Goal: Transaction & Acquisition: Purchase product/service

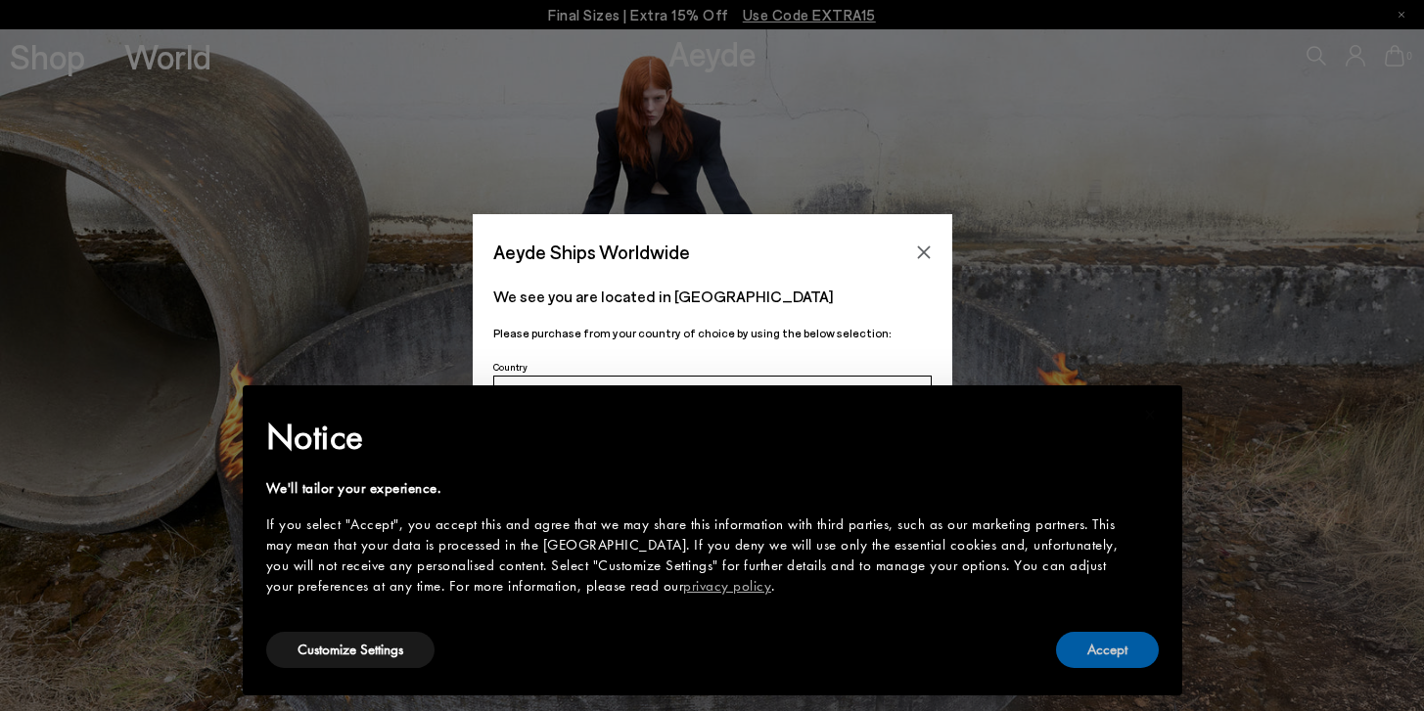
click at [1083, 642] on button "Accept" at bounding box center [1107, 650] width 103 height 36
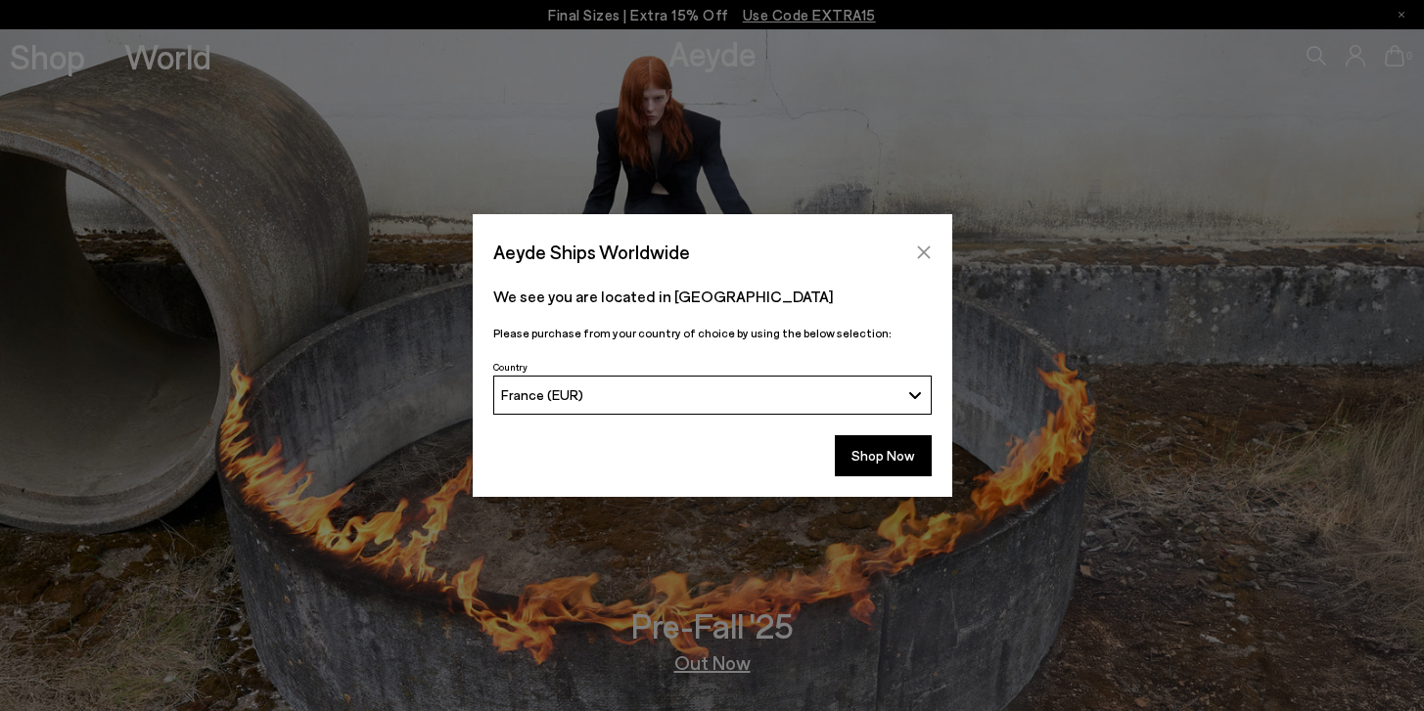
click at [926, 249] on icon "Close" at bounding box center [923, 252] width 13 height 13
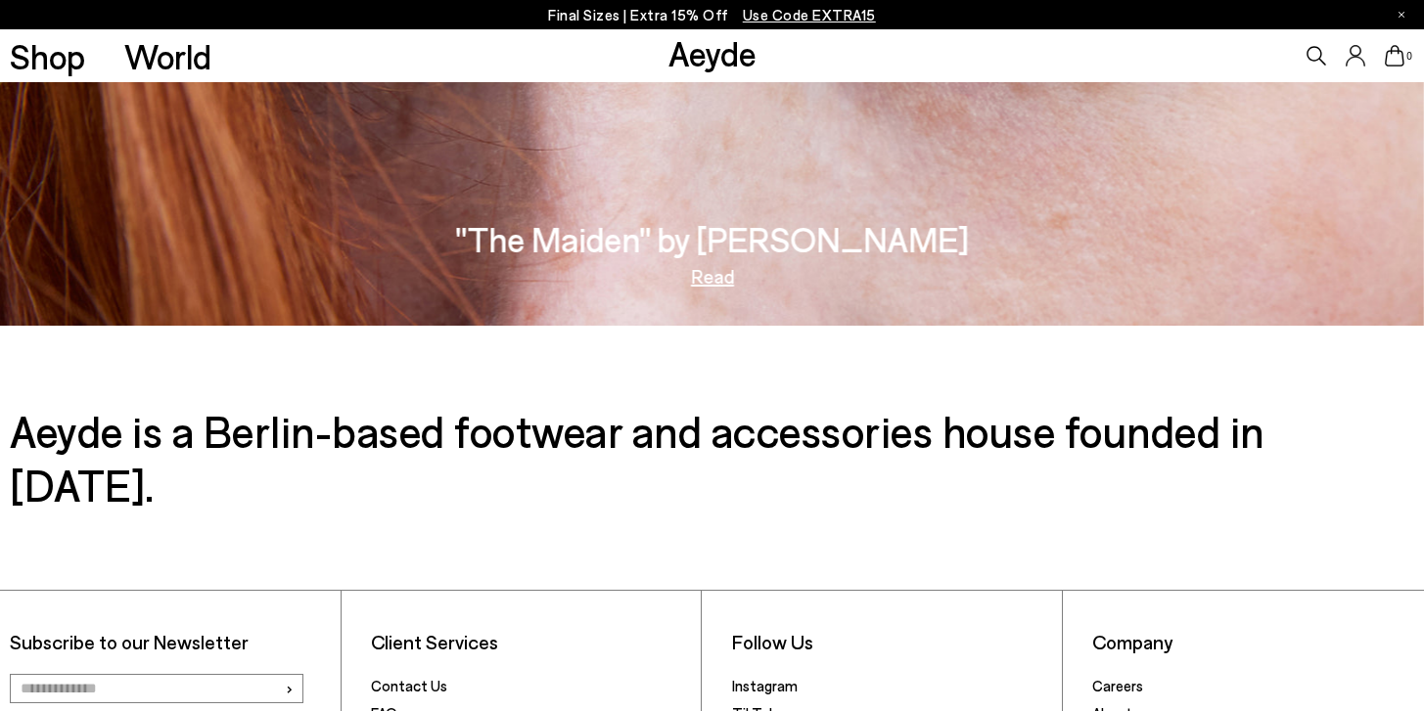
scroll to position [3089, 0]
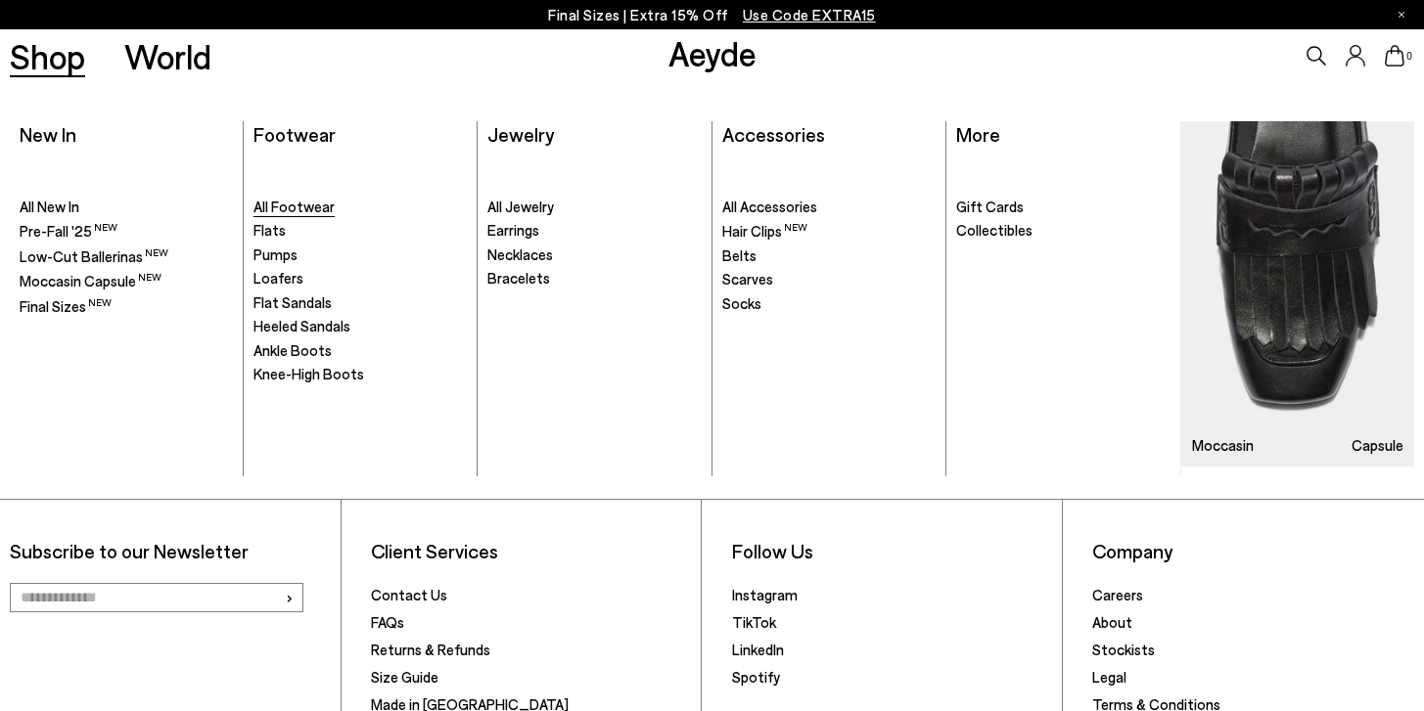
click at [292, 202] on span "All Footwear" at bounding box center [293, 207] width 81 height 18
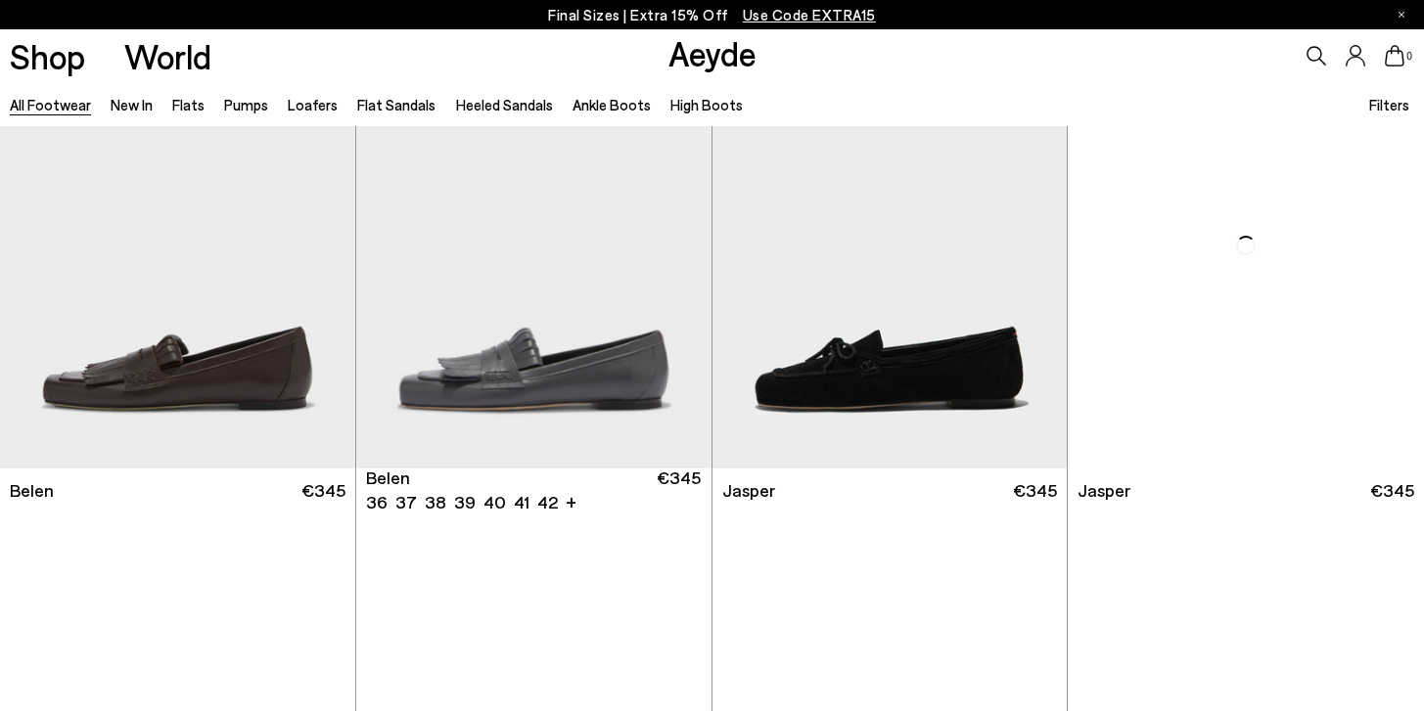
scroll to position [1066, 0]
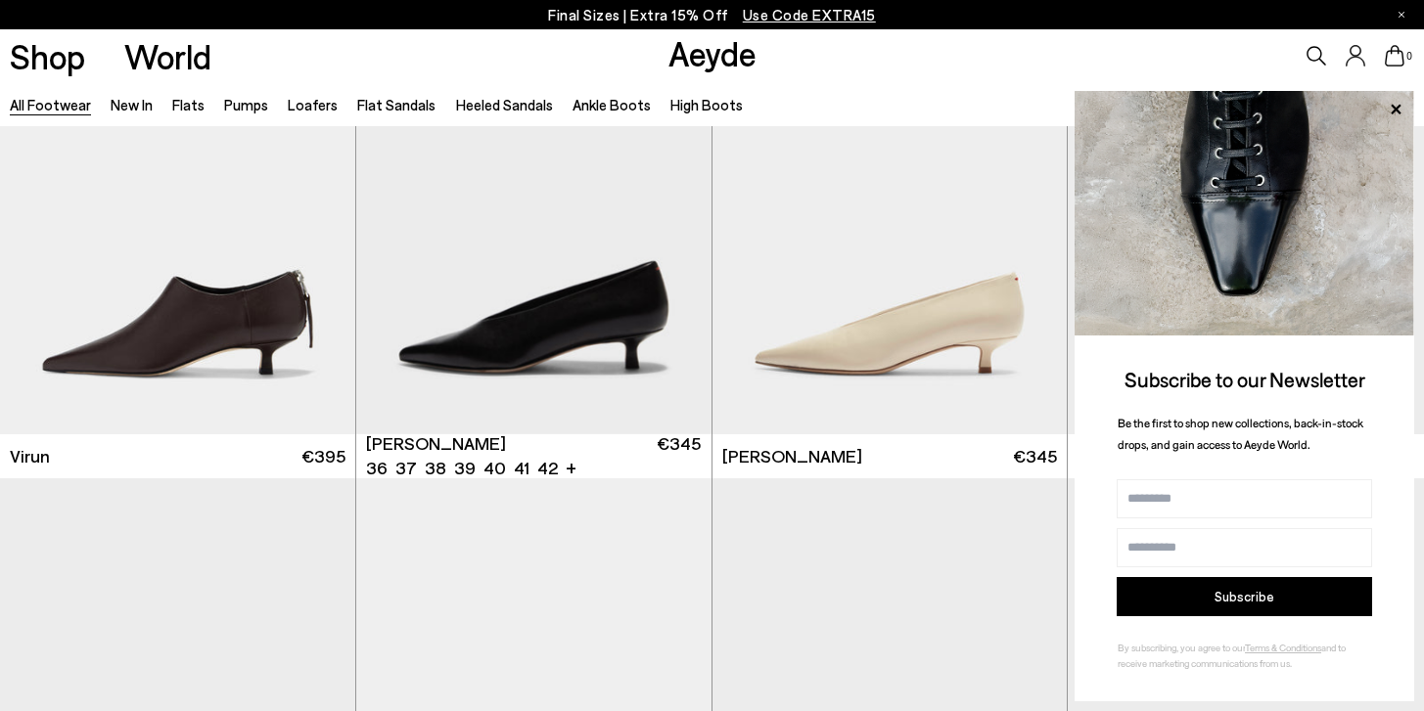
scroll to position [6551, 0]
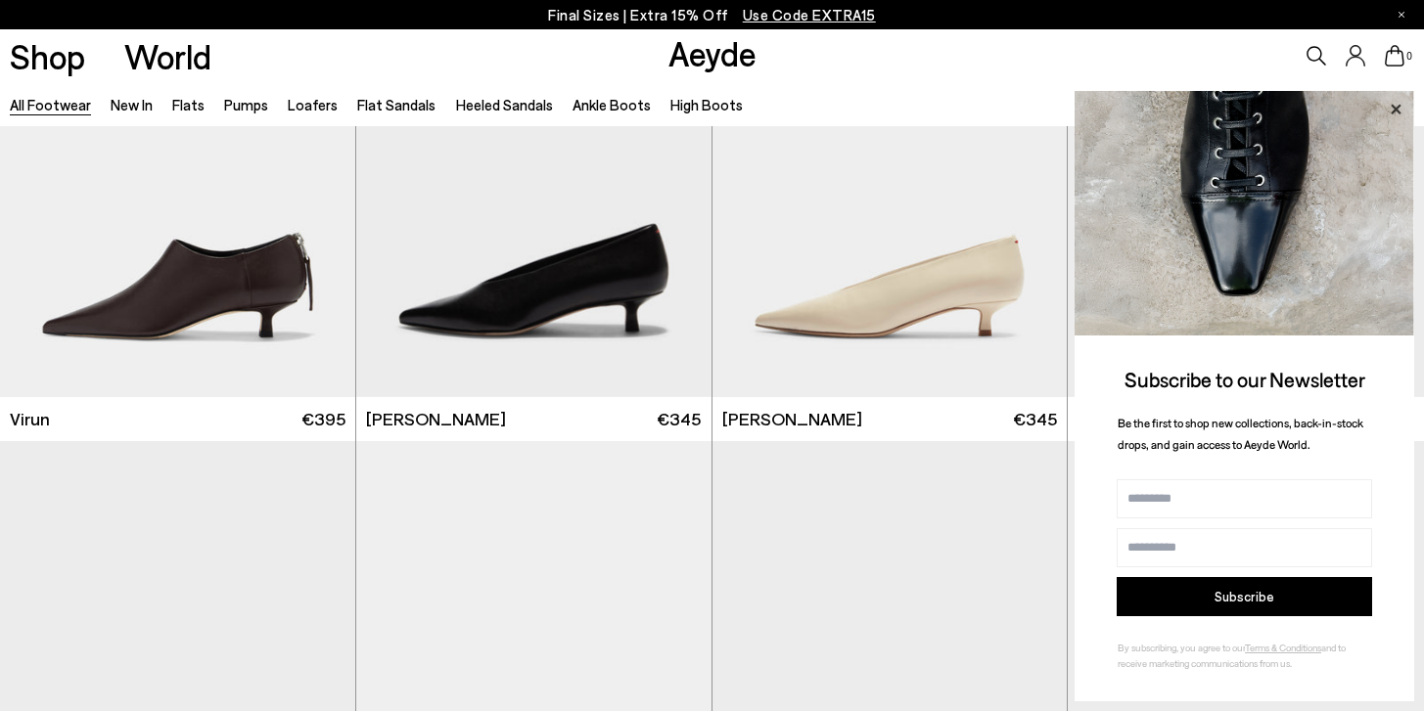
click at [1396, 100] on icon at bounding box center [1395, 109] width 25 height 25
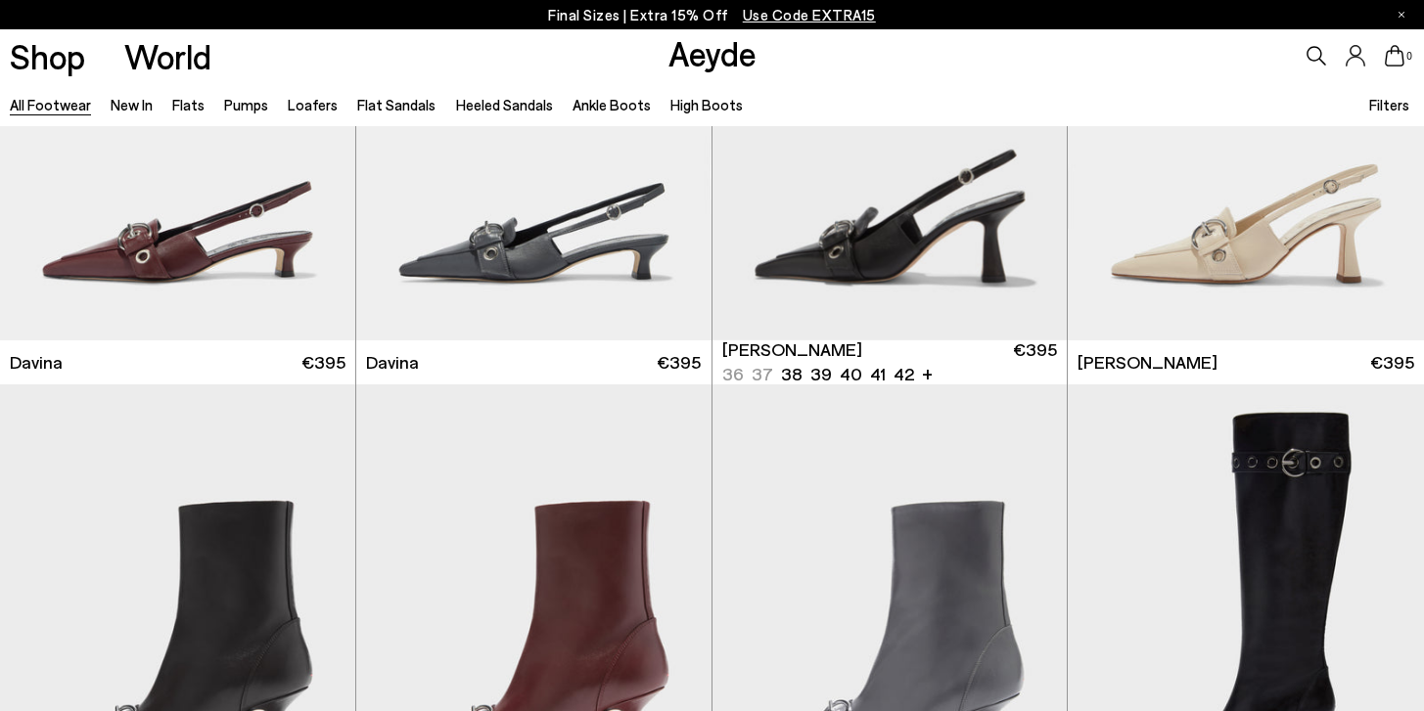
scroll to position [11499, 0]
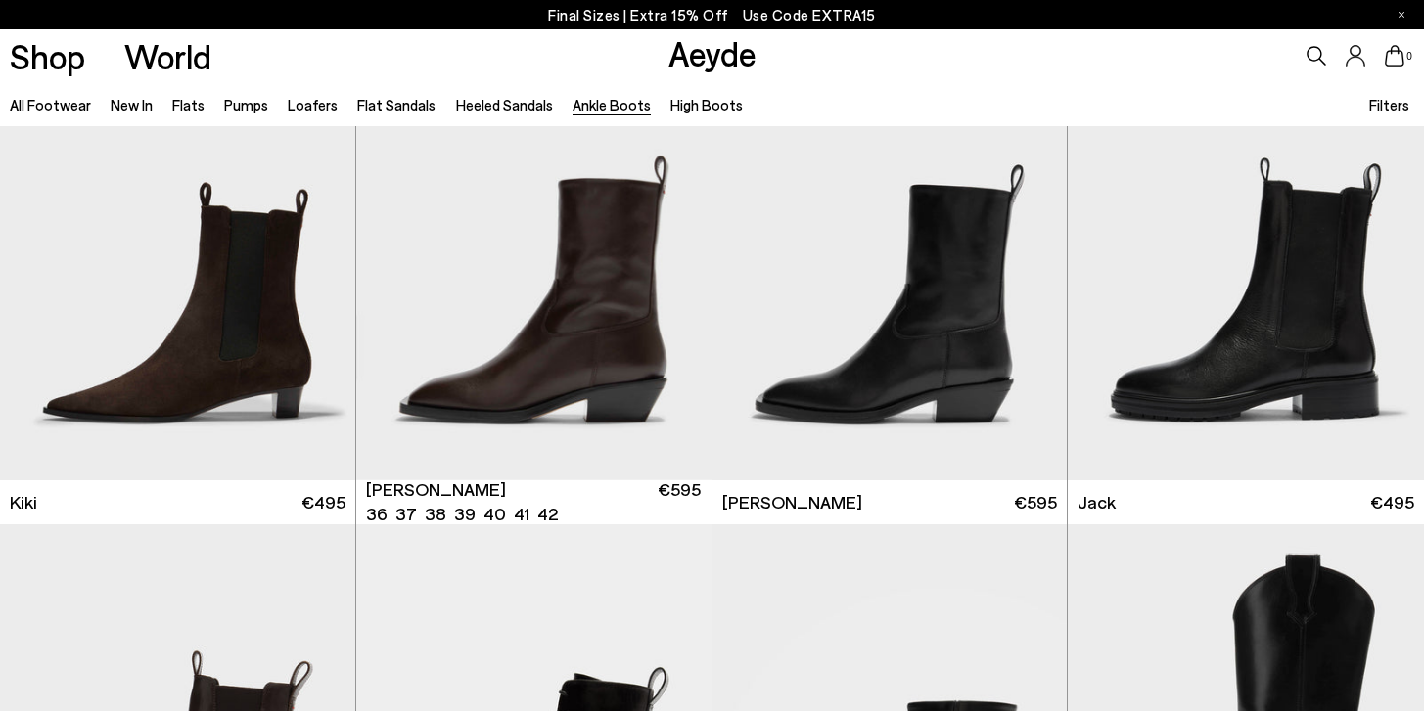
scroll to position [3011, 0]
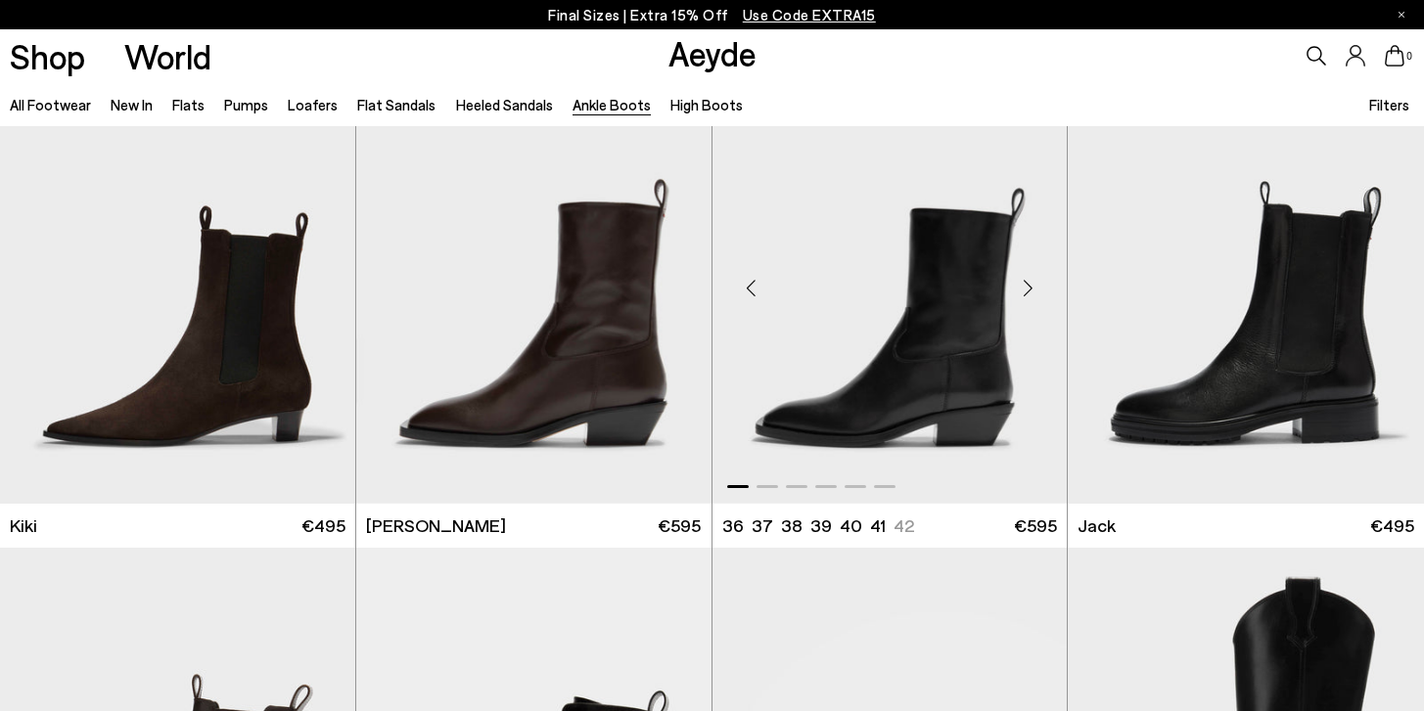
click at [1031, 293] on div "Next slide" at bounding box center [1027, 288] width 59 height 59
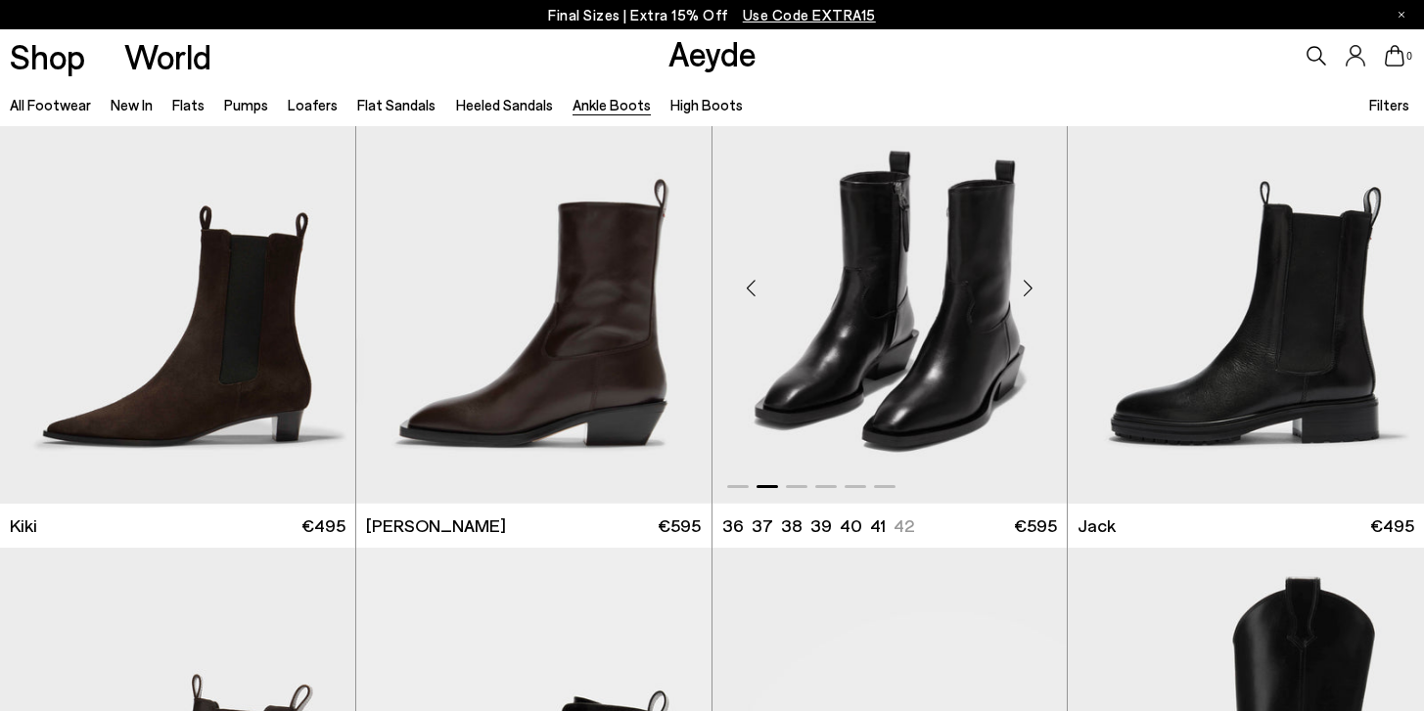
click at [1031, 293] on div "Next slide" at bounding box center [1027, 288] width 59 height 59
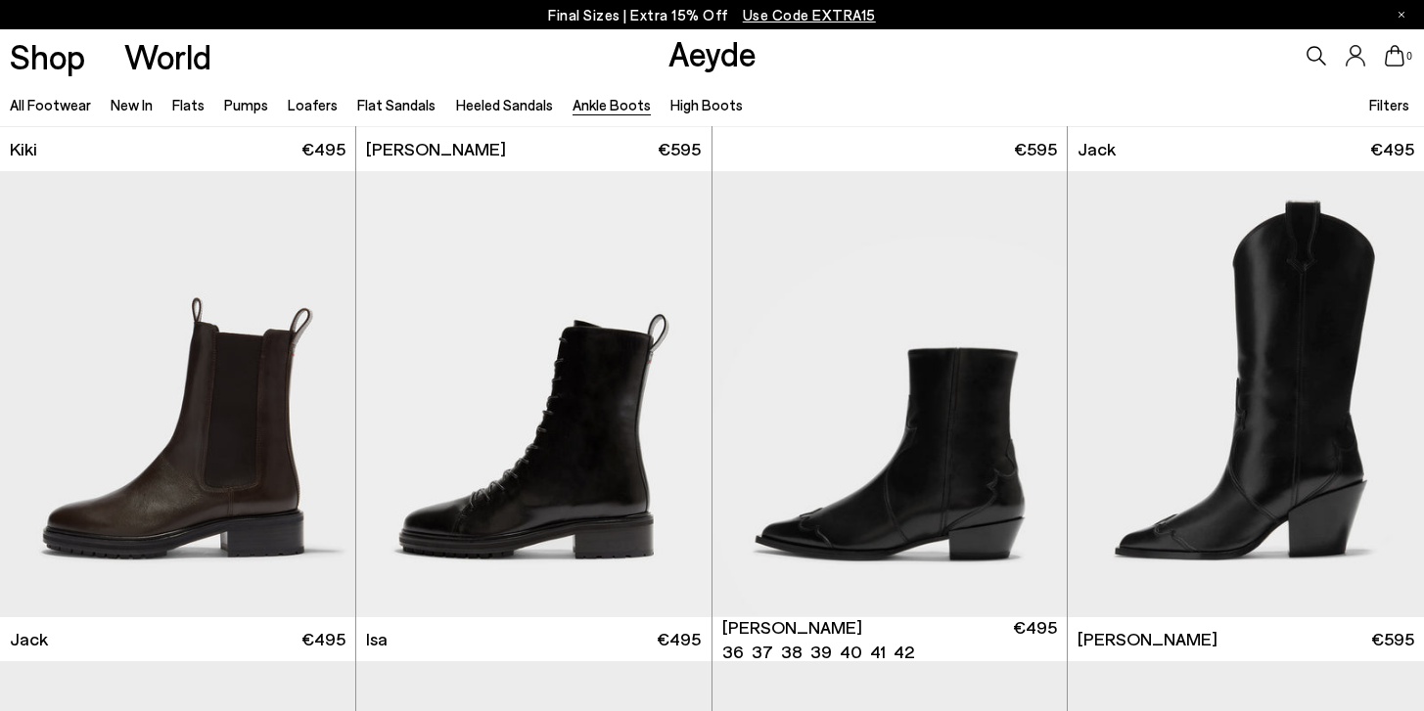
scroll to position [3389, 0]
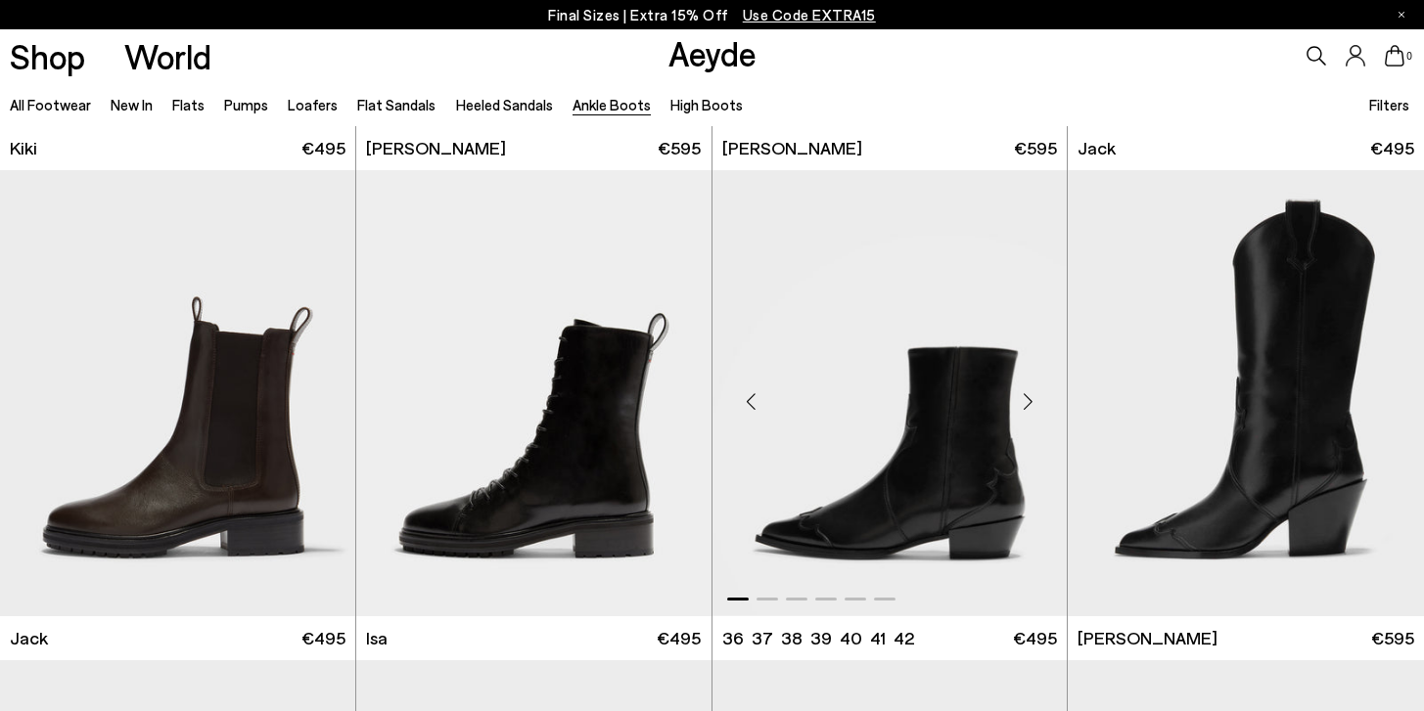
click at [1029, 397] on div "Next slide" at bounding box center [1027, 401] width 59 height 59
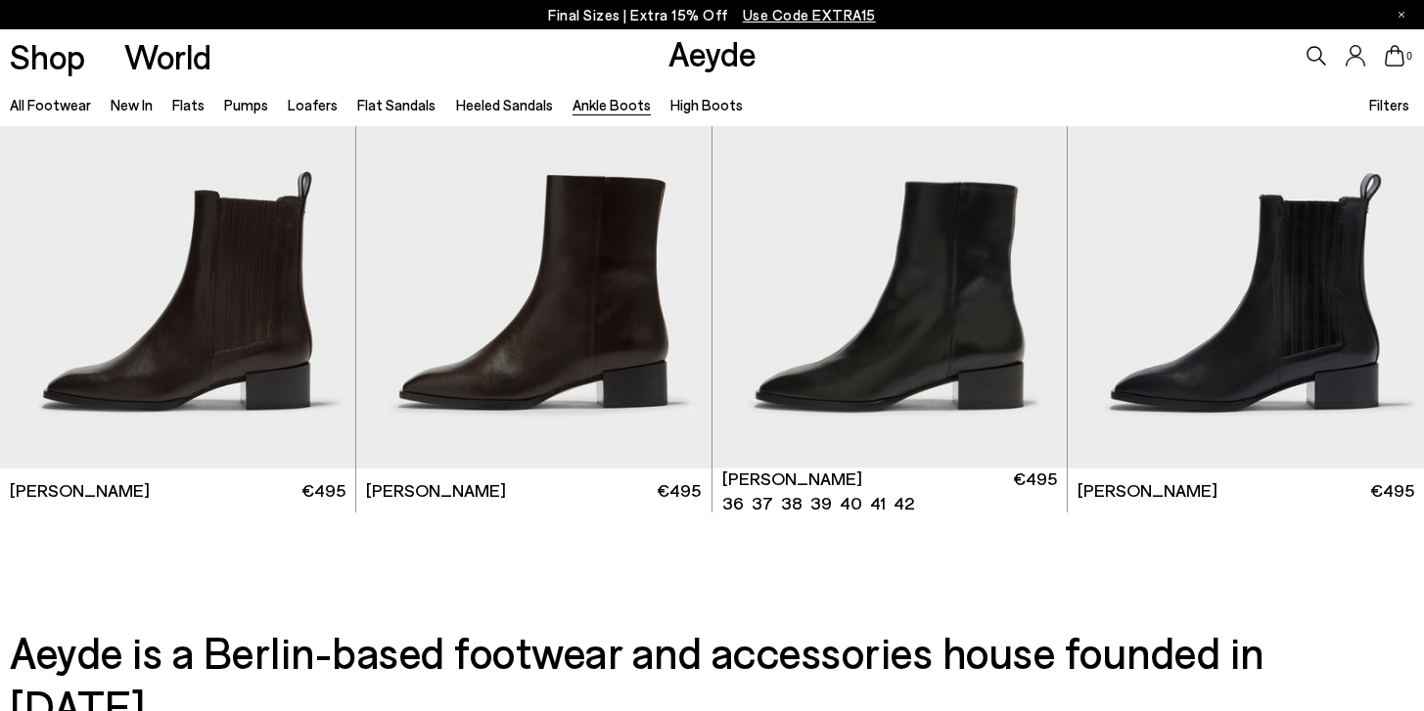
scroll to position [4030, 0]
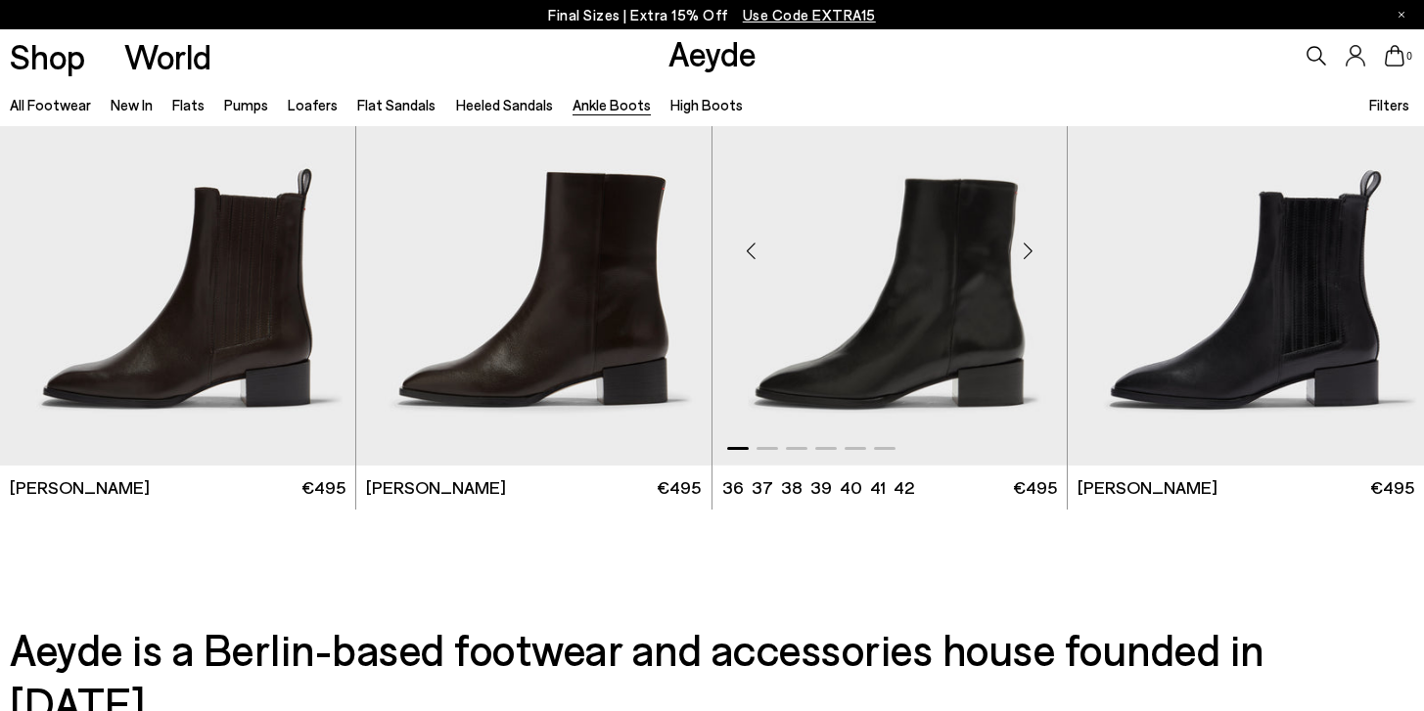
click at [1025, 252] on div "Next slide" at bounding box center [1027, 250] width 59 height 59
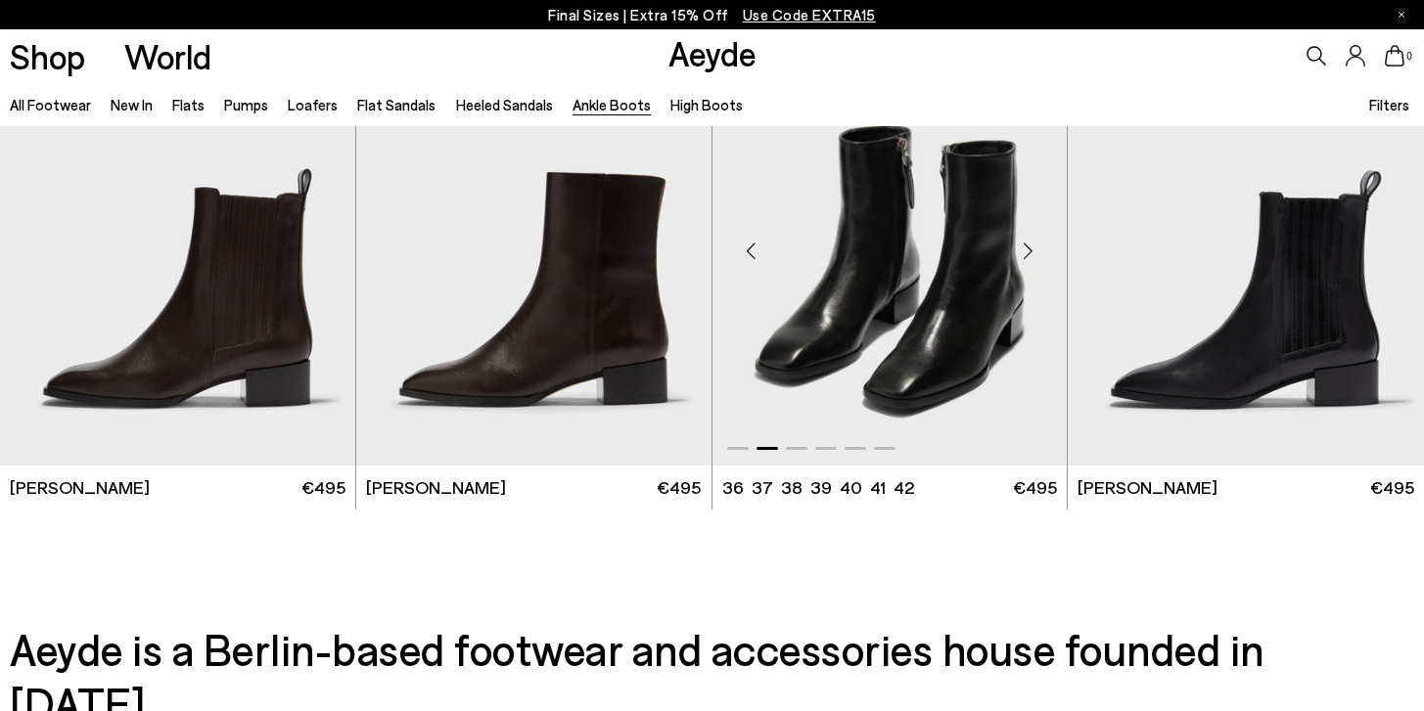
click at [1025, 252] on div "Next slide" at bounding box center [1027, 250] width 59 height 59
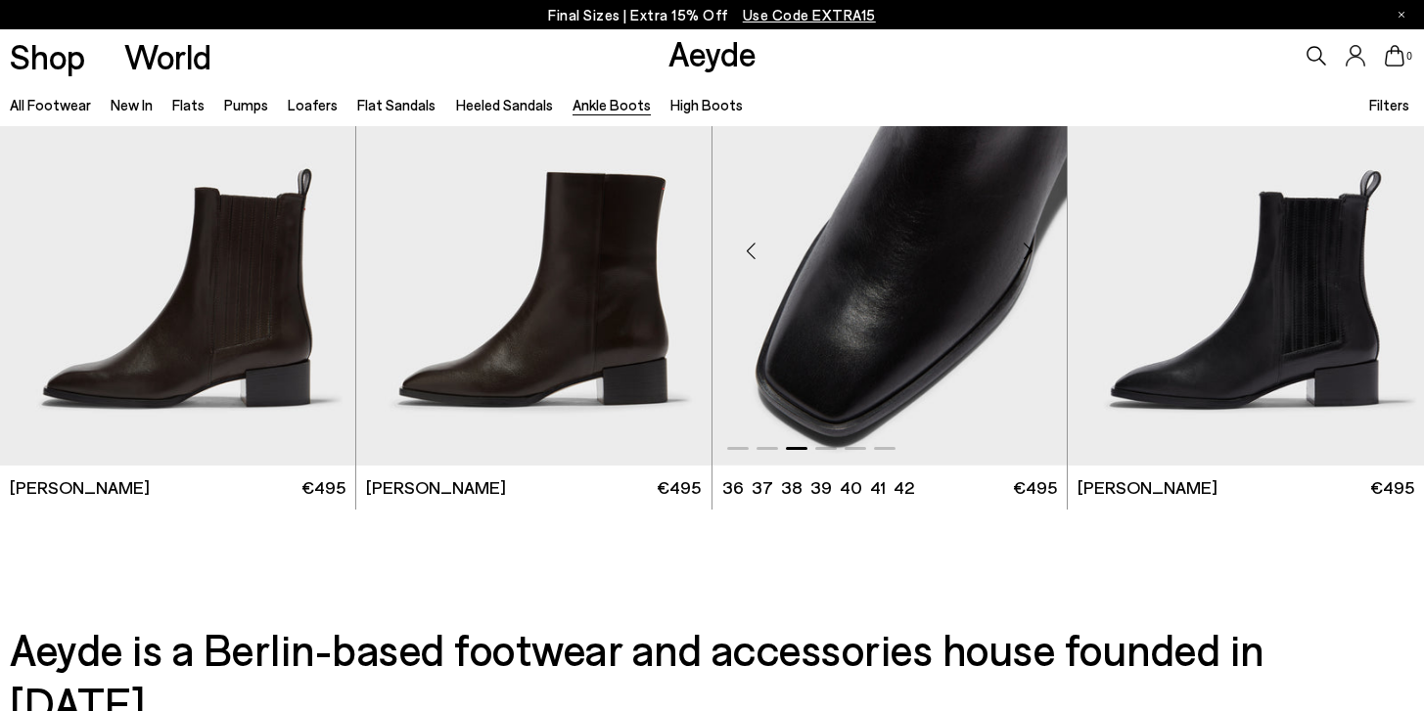
click at [1025, 252] on div "Next slide" at bounding box center [1027, 250] width 59 height 59
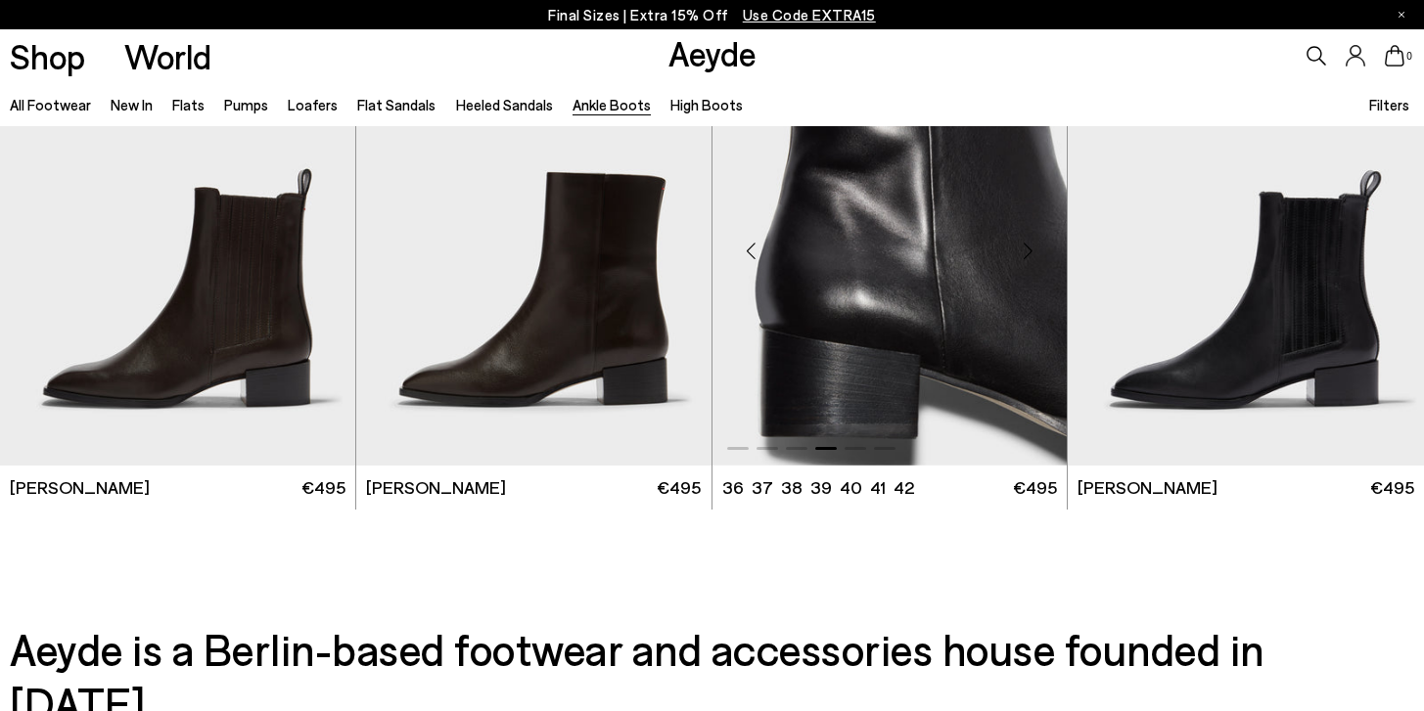
click at [1025, 252] on div "Next slide" at bounding box center [1027, 250] width 59 height 59
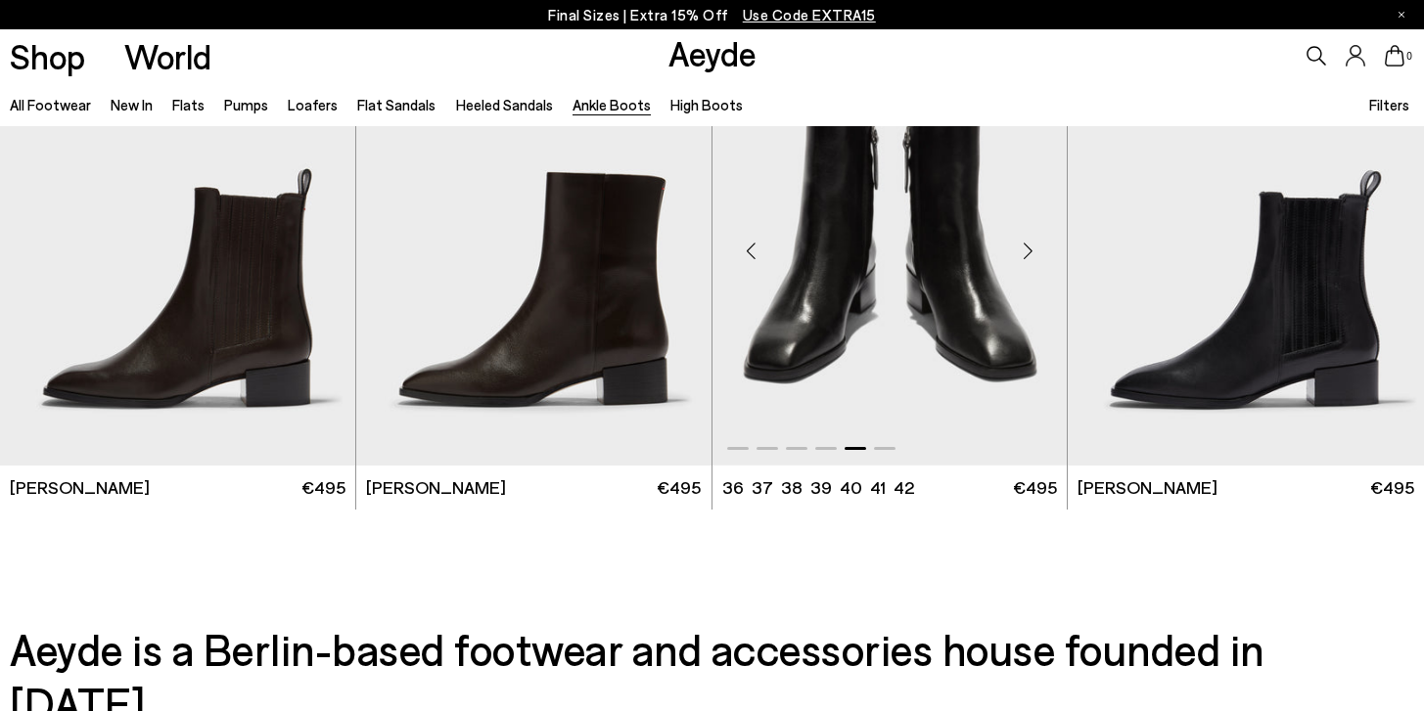
click at [1025, 252] on div "Next slide" at bounding box center [1027, 250] width 59 height 59
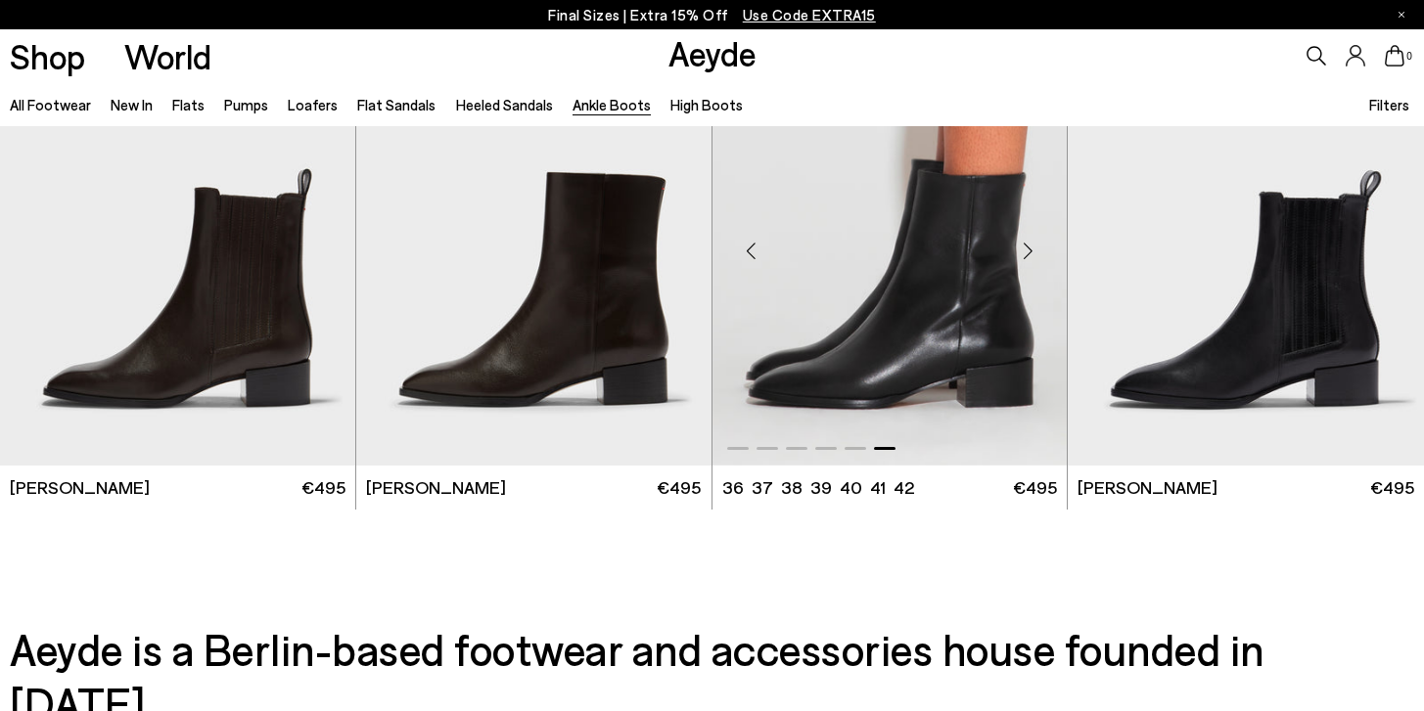
click at [1025, 252] on div "Next slide" at bounding box center [1027, 250] width 59 height 59
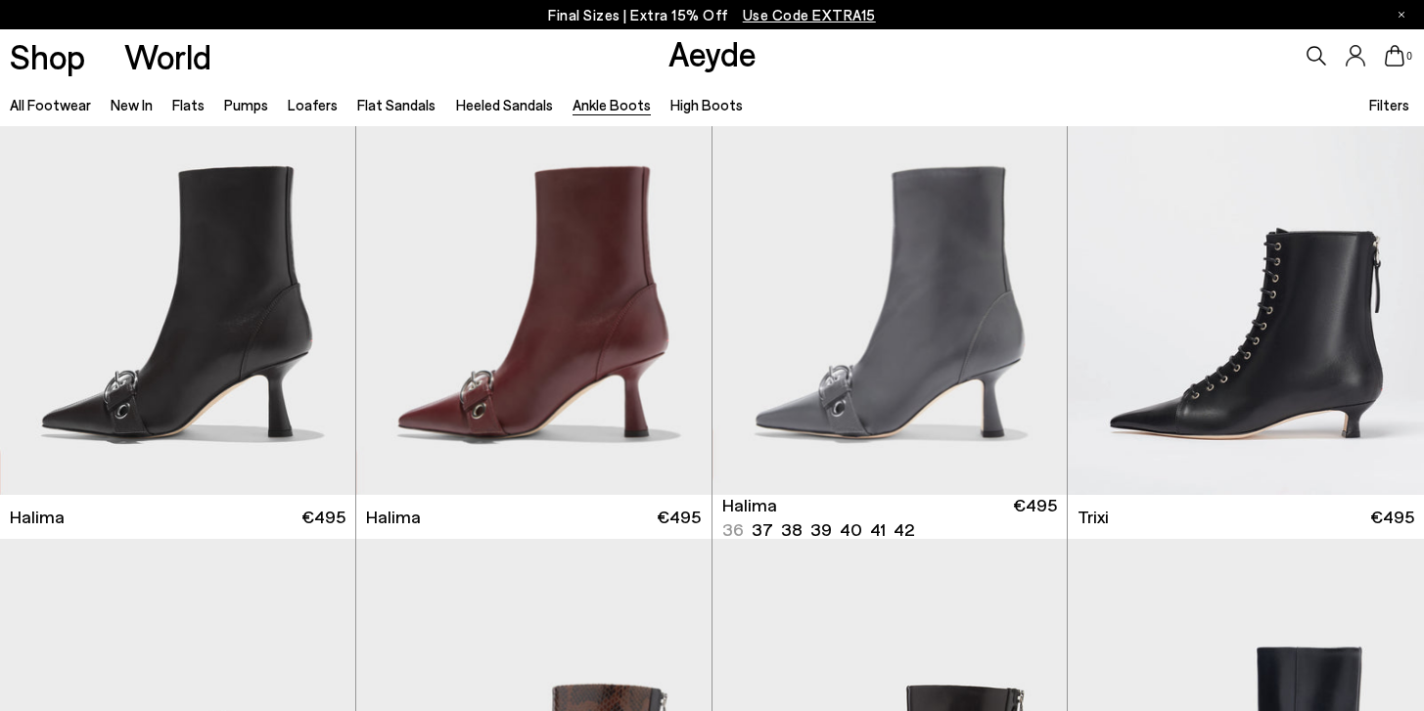
scroll to position [0, 0]
